Goal: Task Accomplishment & Management: Complete application form

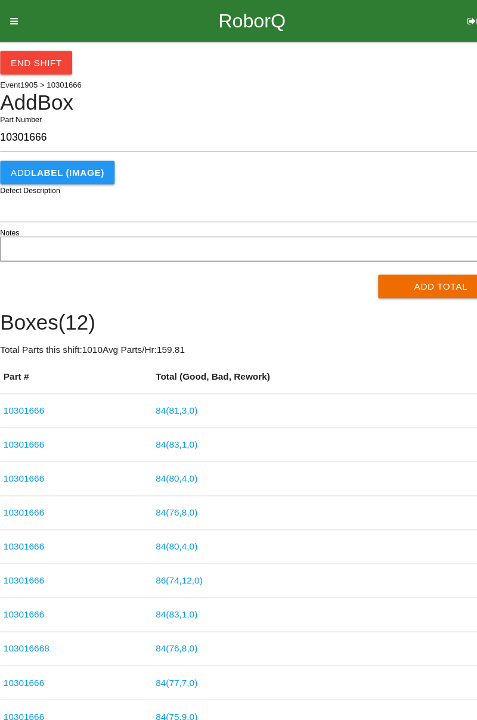
click at [391, 264] on button "Add Total" at bounding box center [411, 260] width 115 height 21
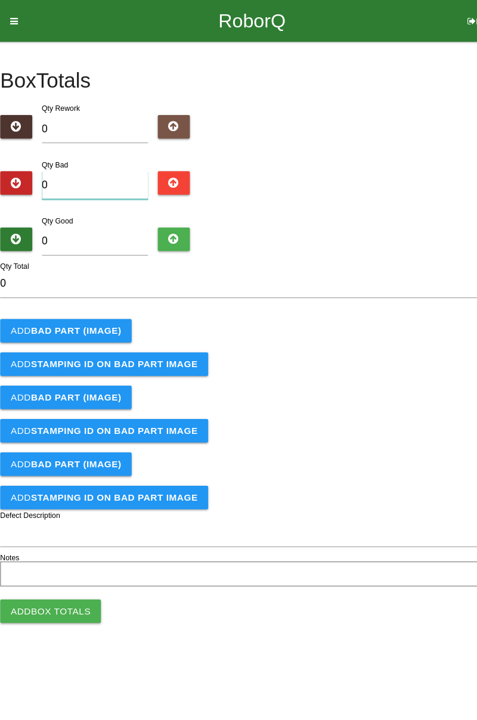
click at [115, 165] on input "0" at bounding box center [95, 169] width 97 height 26
type input "8"
click at [97, 297] on b "BAD PART (IMAGE)" at bounding box center [78, 302] width 82 height 10
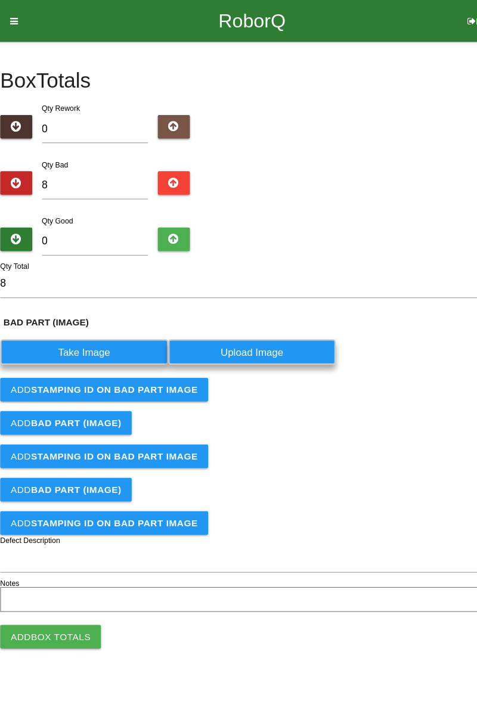
click at [104, 323] on label "Take Image" at bounding box center [85, 321] width 153 height 23
click at [0, 0] on \(IMAGE\) "Take Image" at bounding box center [0, 0] width 0 height 0
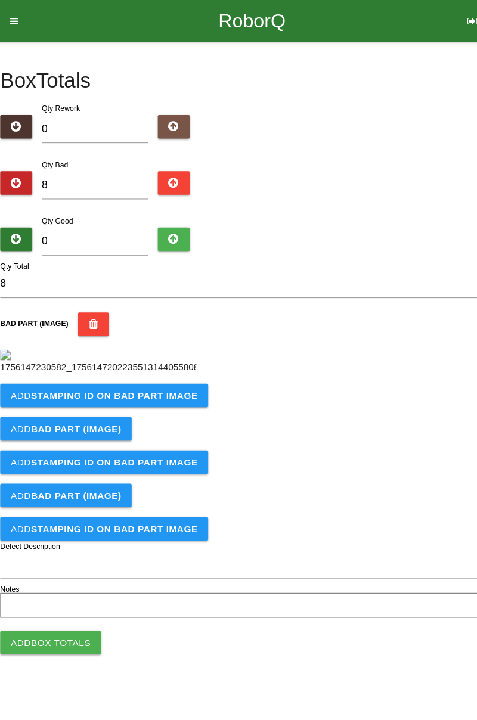
click at [170, 372] on button "Add STAMPING ID on BAD PART Image" at bounding box center [104, 360] width 190 height 21
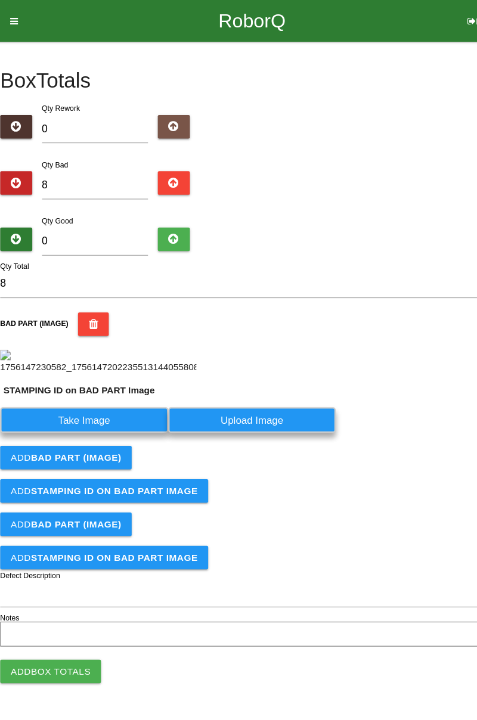
click at [122, 395] on label "Take Image" at bounding box center [85, 383] width 153 height 23
click at [0, 0] on PART "Take Image" at bounding box center [0, 0] width 0 height 0
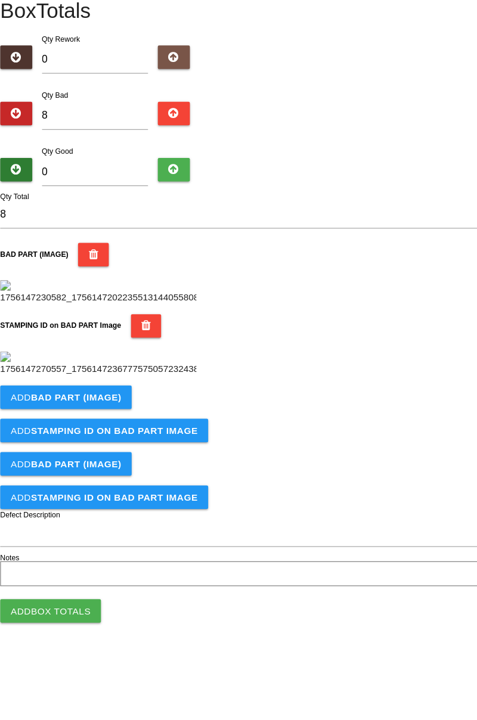
scroll to position [262, 0]
click at [97, 431] on b "BAD PART (IMAGE)" at bounding box center [78, 426] width 82 height 10
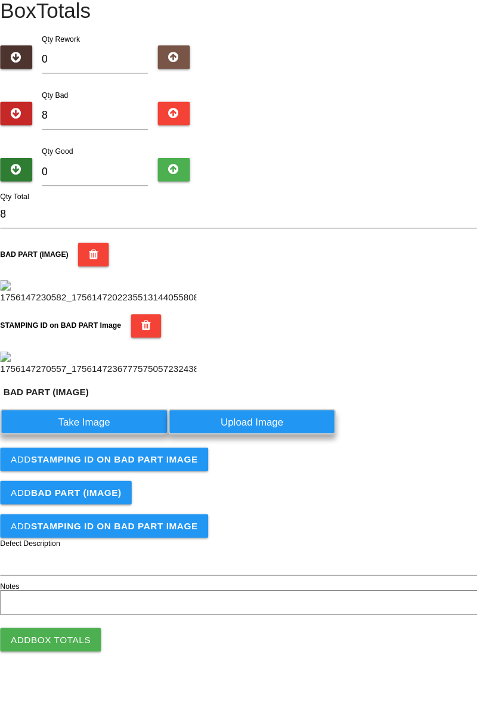
click at [88, 460] on label "Take Image" at bounding box center [85, 448] width 153 height 23
click at [0, 0] on \(IMAGE\) "Take Image" at bounding box center [0, 0] width 0 height 0
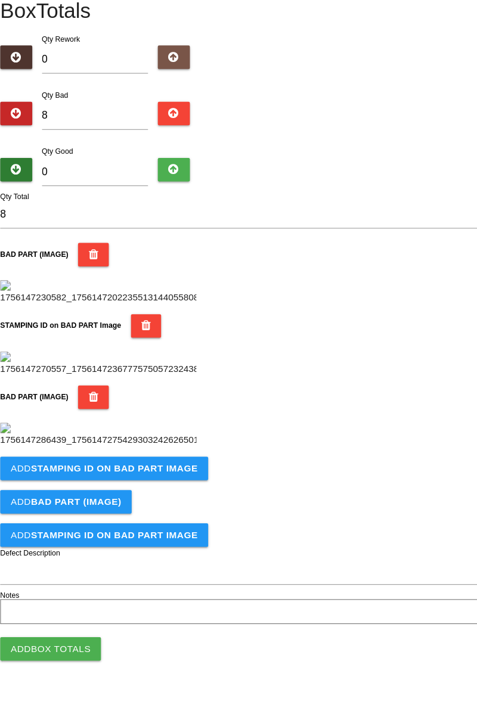
scroll to position [458, 0]
click at [172, 496] on b "STAMPING ID on BAD PART Image" at bounding box center [113, 491] width 152 height 10
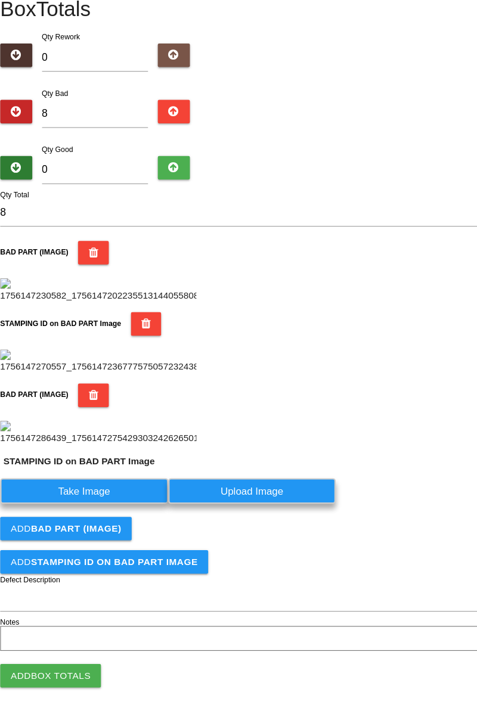
click at [98, 523] on label "Take Image" at bounding box center [85, 511] width 153 height 23
click at [0, 0] on PART "Take Image" at bounding box center [0, 0] width 0 height 0
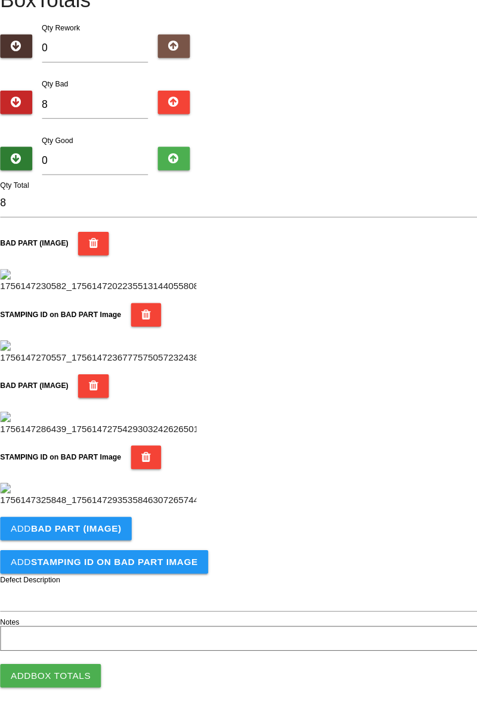
scroll to position [654, 0]
click at [95, 552] on button "Add BAD PART (IMAGE)" at bounding box center [69, 545] width 120 height 21
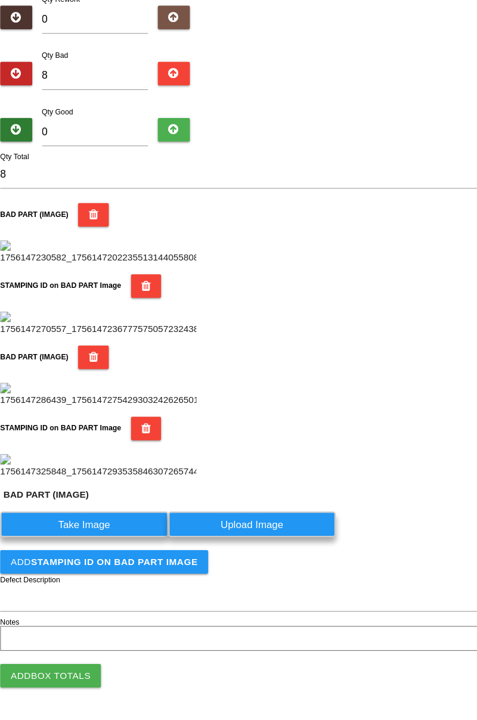
click at [120, 553] on label "Take Image" at bounding box center [85, 541] width 153 height 23
click at [0, 0] on \(IMAGE\) "Take Image" at bounding box center [0, 0] width 0 height 0
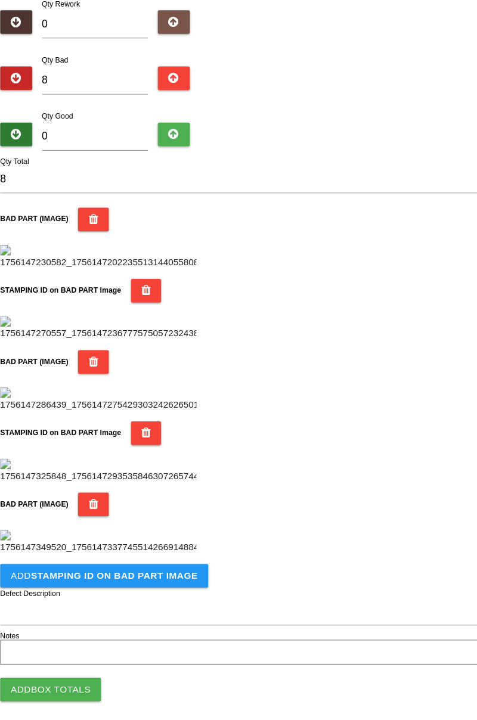
scroll to position [849, 0]
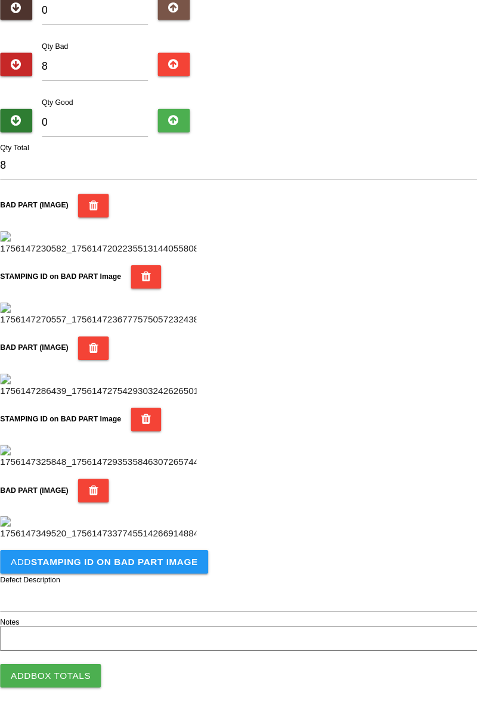
click at [129, 573] on b "STAMPING ID on BAD PART Image" at bounding box center [113, 576] width 152 height 10
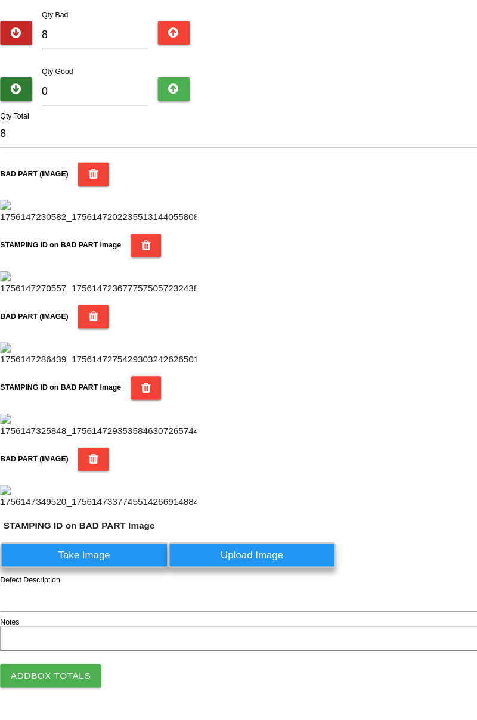
click at [118, 582] on label "Take Image" at bounding box center [85, 569] width 153 height 23
click at [0, 0] on PART "Take Image" at bounding box center [0, 0] width 0 height 0
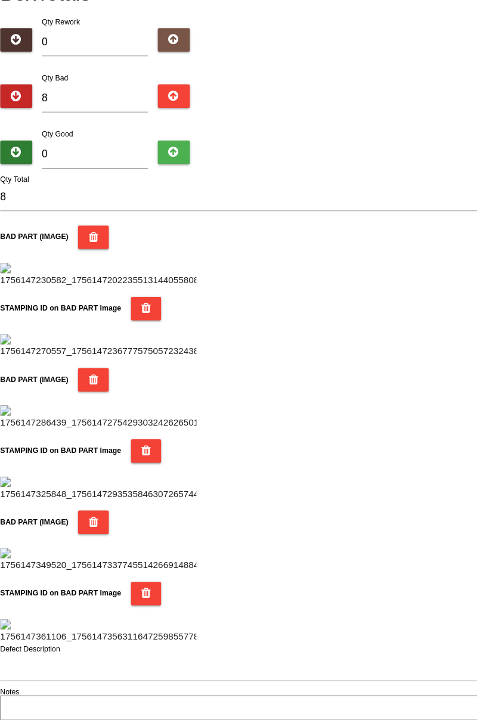
scroll to position [0, 0]
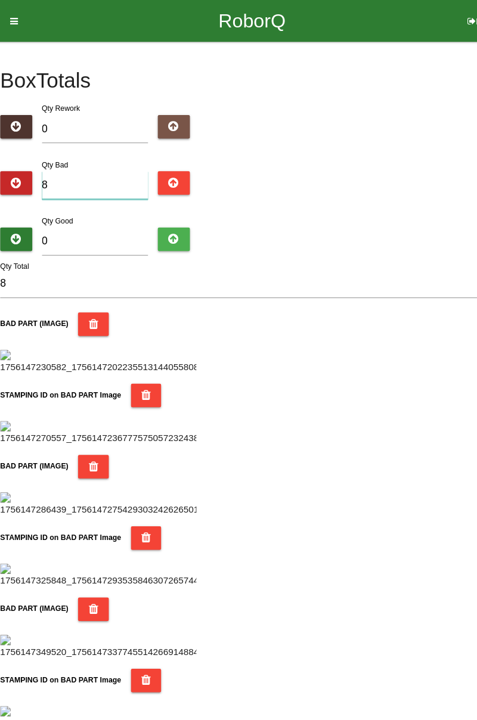
click at [91, 167] on input "8" at bounding box center [95, 169] width 97 height 26
type input "81"
type input "813"
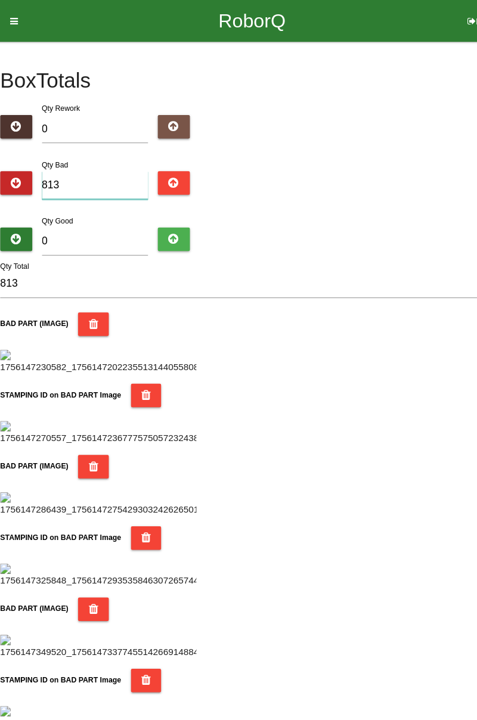
type input "81"
type input "8"
type input "0"
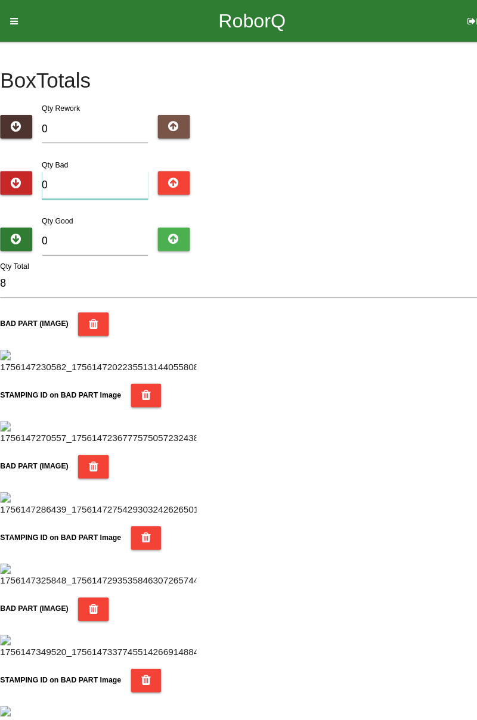
type input "0"
type input "1"
type input "13"
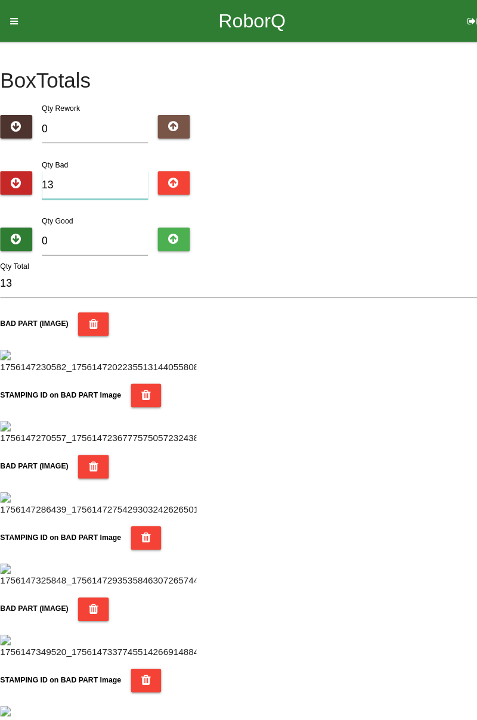
type input "13"
click at [88, 222] on input "0" at bounding box center [95, 221] width 97 height 26
type input "7"
type input "20"
type input "74"
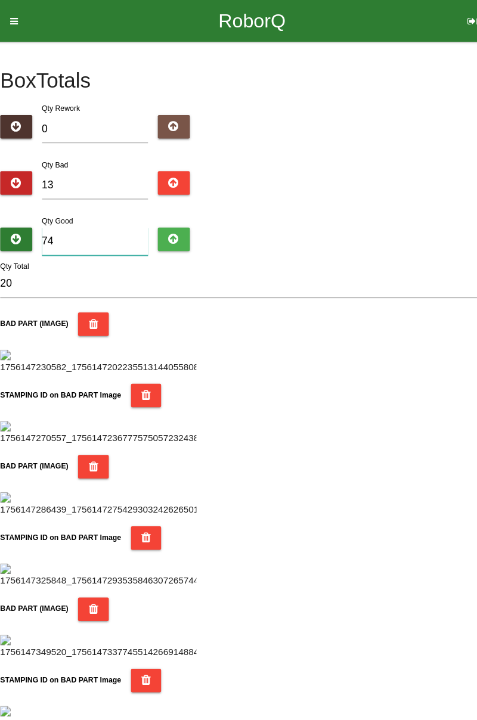
type input "87"
type input "7"
type input "20"
type input "71"
type input "84"
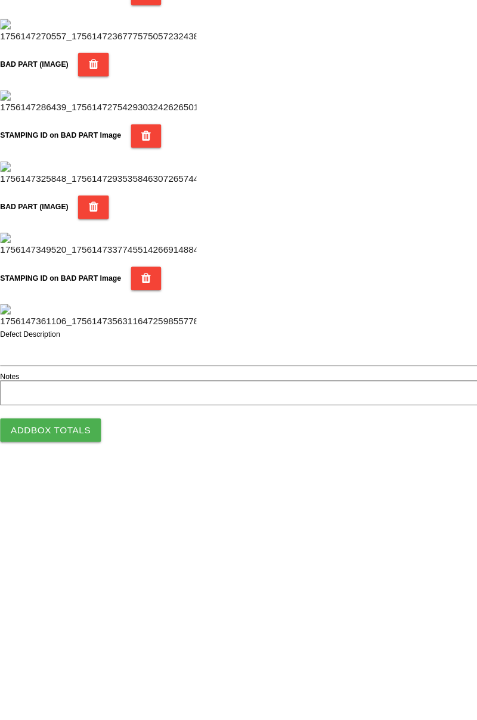
scroll to position [1045, 0]
type input "71"
click at [72, 680] on button "Add Box Totals" at bounding box center [55, 679] width 92 height 21
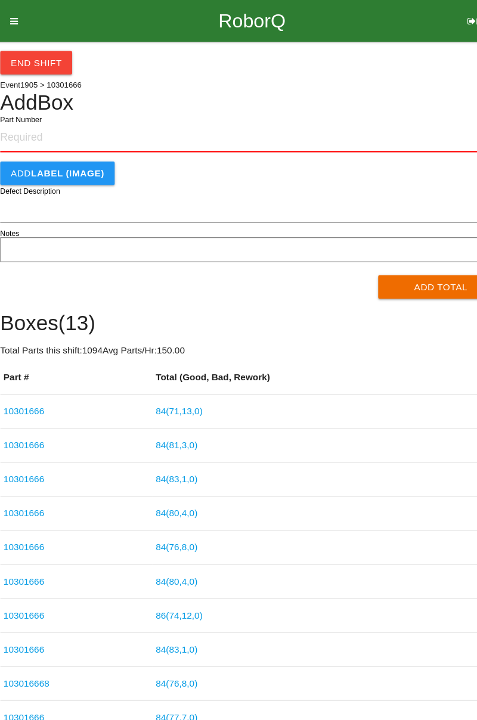
click at [44, 122] on input "Part Number" at bounding box center [238, 126] width 459 height 26
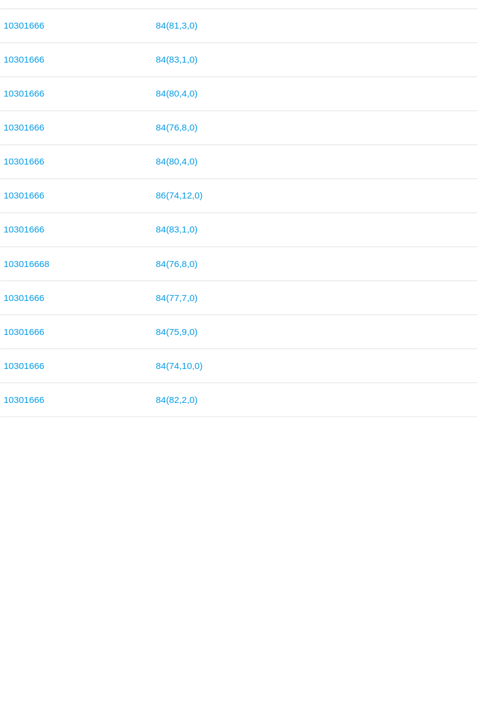
scroll to position [99, 0]
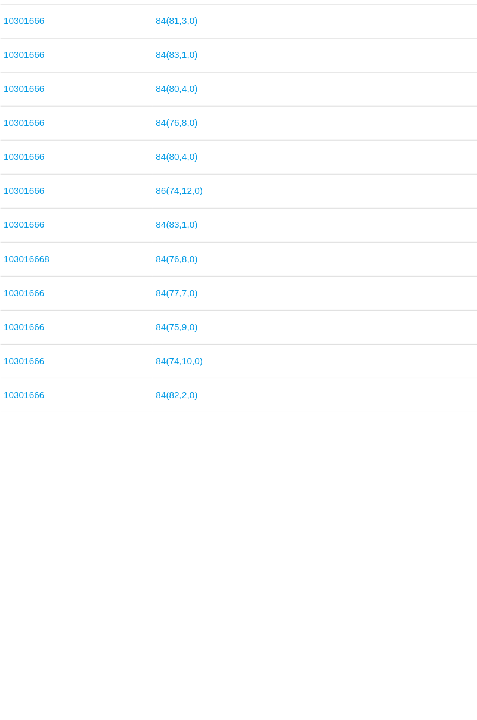
type input "10301666"
click at [427, 435] on td "84 ( 80 , 4 , 0 )" at bounding box center [308, 431] width 320 height 31
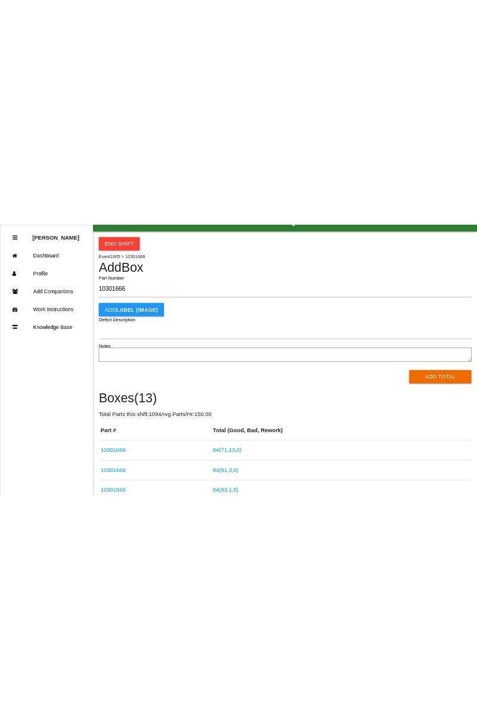
scroll to position [26, 0]
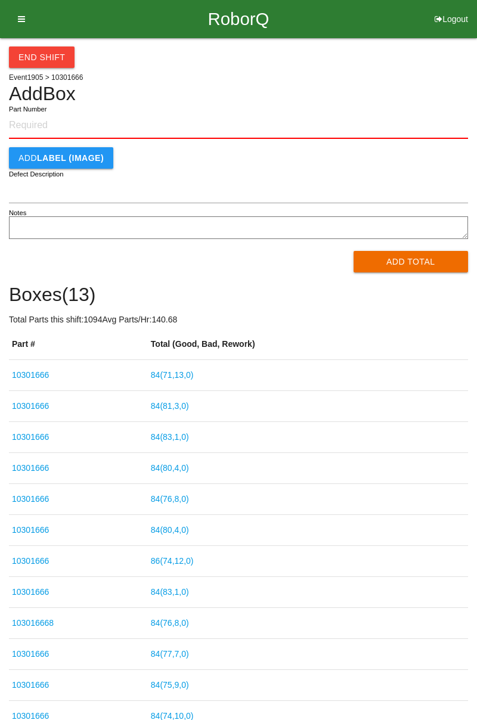
click at [45, 58] on button "End Shift" at bounding box center [42, 57] width 66 height 21
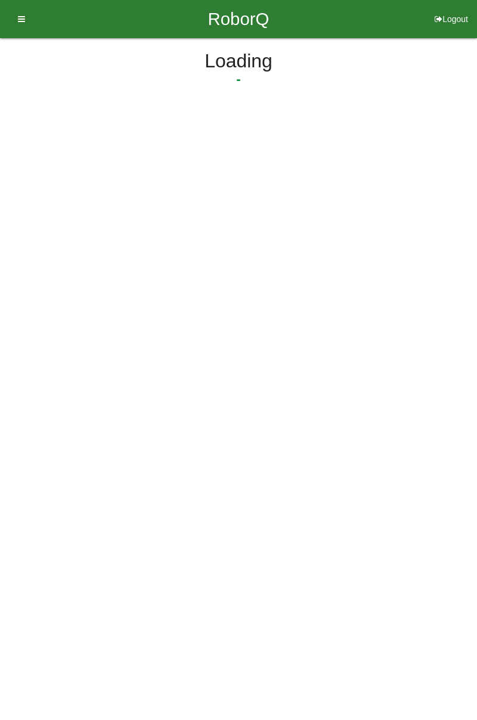
select select "3"
select select "30"
select select "2"
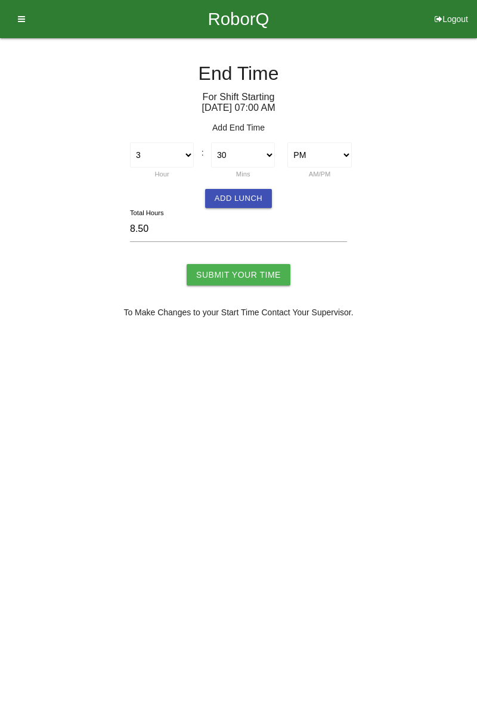
click at [242, 197] on button "Add Lunch" at bounding box center [238, 198] width 67 height 19
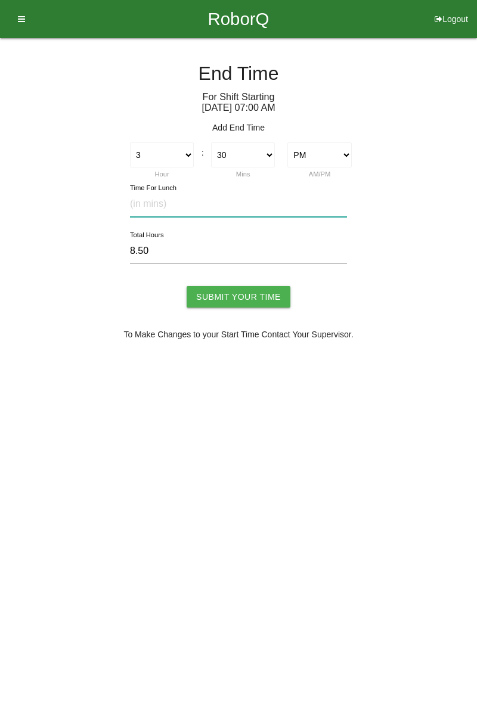
click at [162, 205] on input "text" at bounding box center [238, 204] width 217 height 26
type input "30"
type input "8.00"
click at [246, 297] on input "Submit Your Time" at bounding box center [239, 296] width 104 height 21
type input "Processing..."
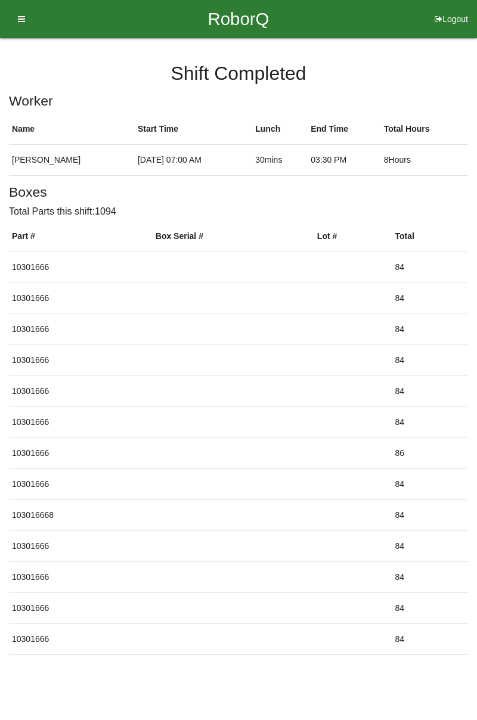
click at [460, 9] on button "Logout" at bounding box center [451, 4] width 51 height 9
select select "Worker"
